Goal: Task Accomplishment & Management: Manage account settings

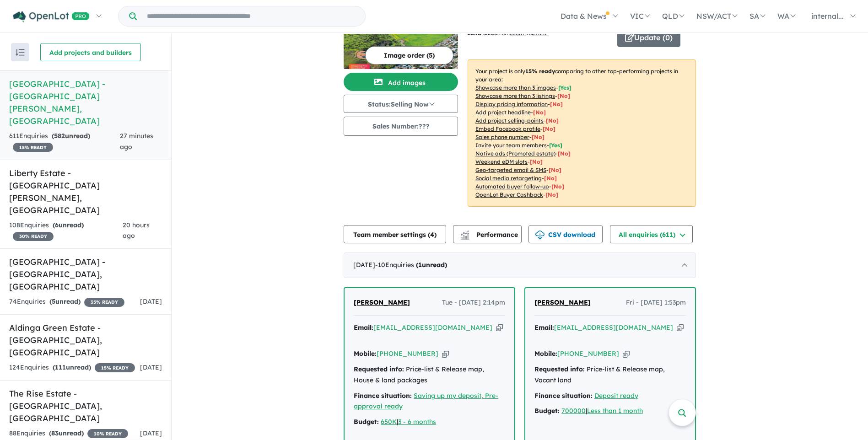
scroll to position [183, 0]
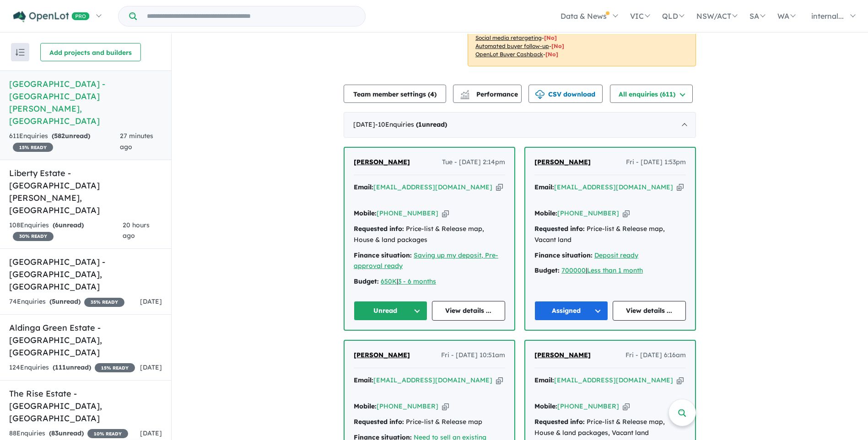
click at [496, 183] on icon "button" at bounding box center [499, 188] width 7 height 10
click at [366, 158] on span "[PERSON_NAME]" at bounding box center [382, 162] width 56 height 8
click at [421, 301] on button "Unread" at bounding box center [391, 311] width 74 height 20
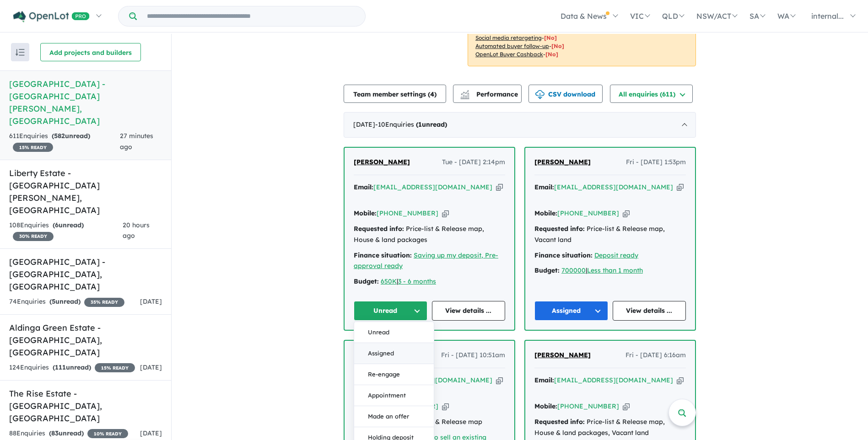
click at [405, 343] on button "Assigned" at bounding box center [394, 353] width 80 height 21
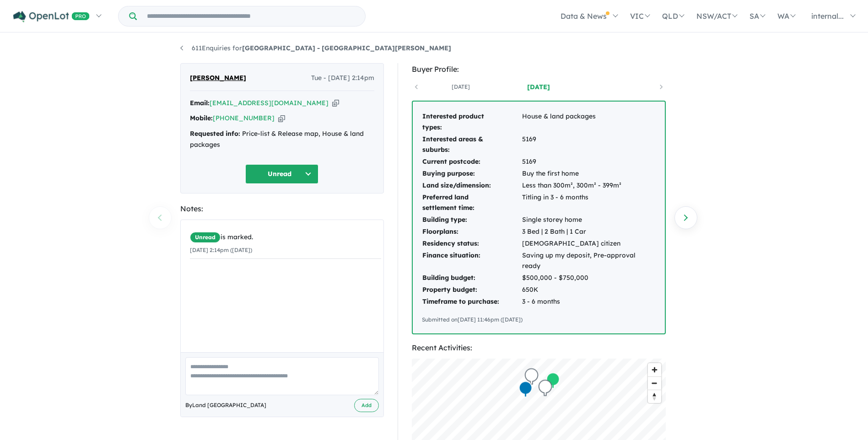
drag, startPoint x: 569, startPoint y: 299, endPoint x: 423, endPoint y: 162, distance: 200.7
click at [423, 162] on div "Interested product types: House & land packages Interested areas & suburbs: 516…" at bounding box center [539, 218] width 252 height 232
drag, startPoint x: 423, startPoint y: 162, endPoint x: 533, endPoint y: 292, distance: 170.5
click at [523, 296] on td "3 - 6 months" at bounding box center [589, 302] width 134 height 12
click at [573, 296] on td "3 - 6 months" at bounding box center [589, 302] width 134 height 12
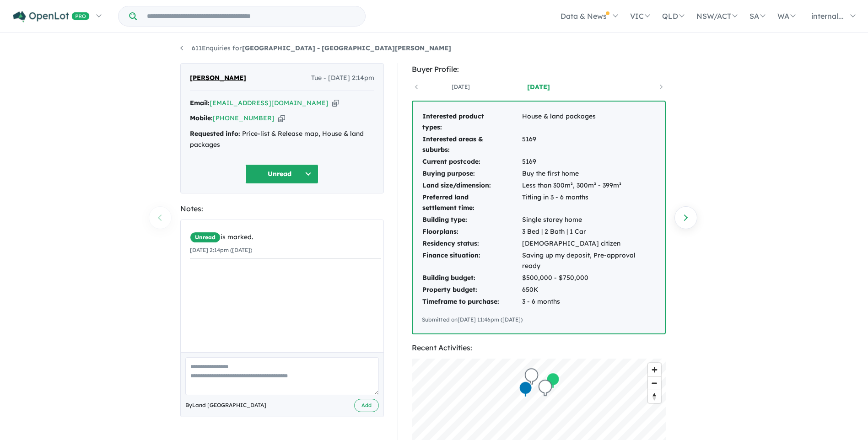
drag, startPoint x: 555, startPoint y: 292, endPoint x: 567, endPoint y: 292, distance: 11.4
click at [557, 296] on td "3 - 6 months" at bounding box center [589, 302] width 134 height 12
click at [567, 296] on td "3 - 6 months" at bounding box center [589, 302] width 134 height 12
click at [573, 296] on td "3 - 6 months" at bounding box center [589, 302] width 134 height 12
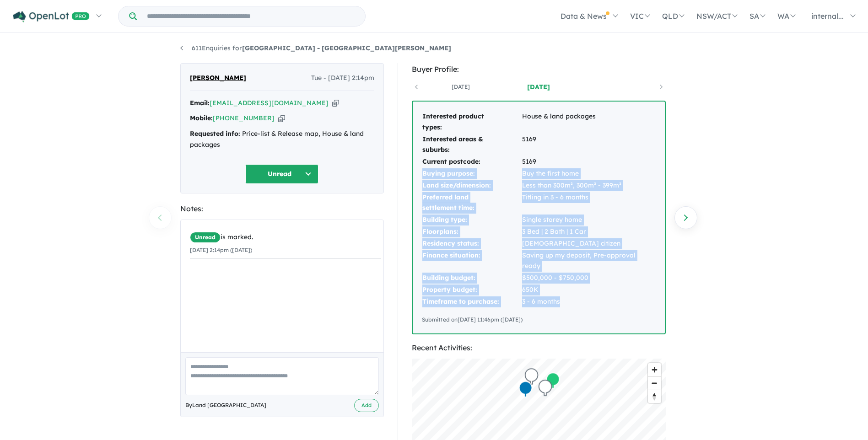
drag, startPoint x: 564, startPoint y: 289, endPoint x: 422, endPoint y: 174, distance: 182.9
click at [422, 174] on tbody "Interested product types: House & land packages Interested areas & suburbs: 516…" at bounding box center [539, 209] width 234 height 197
copy tbody "Buying purpose: Buy the first home Land size/dimension: Less than 300m², 300m² …"
click at [278, 173] on button "Unread" at bounding box center [281, 174] width 73 height 20
